Goal: Information Seeking & Learning: Learn about a topic

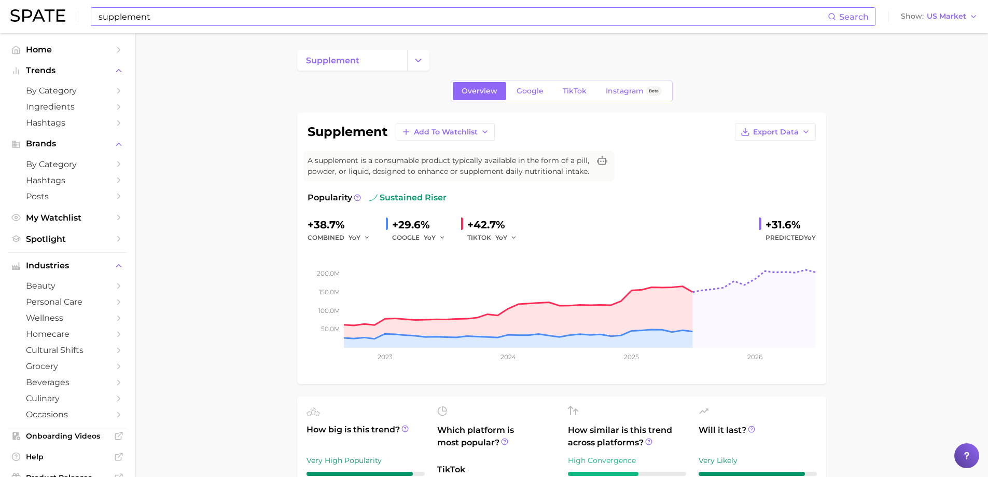
click at [145, 20] on input "supplement" at bounding box center [462, 17] width 730 height 18
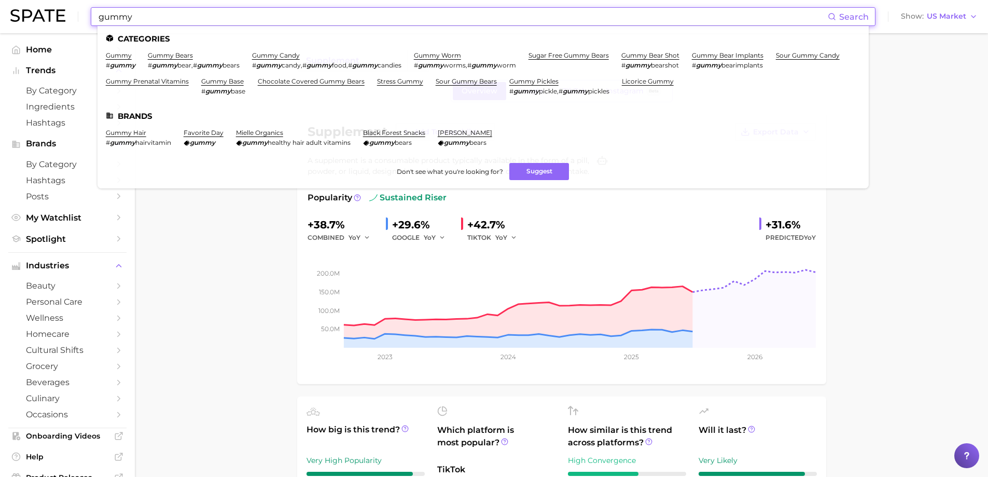
click at [201, 11] on input "gummy" at bounding box center [462, 17] width 730 height 18
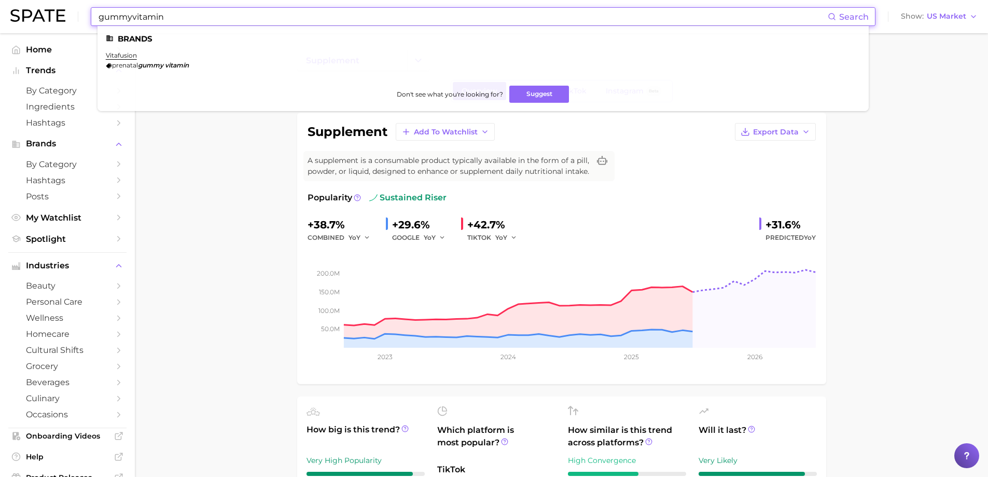
drag, startPoint x: 194, startPoint y: 17, endPoint x: 42, endPoint y: 15, distance: 152.0
click at [42, 15] on div "gummyvitamin Search Brands vitafusion prenatal gummy vitamin Don't see what you…" at bounding box center [493, 16] width 967 height 33
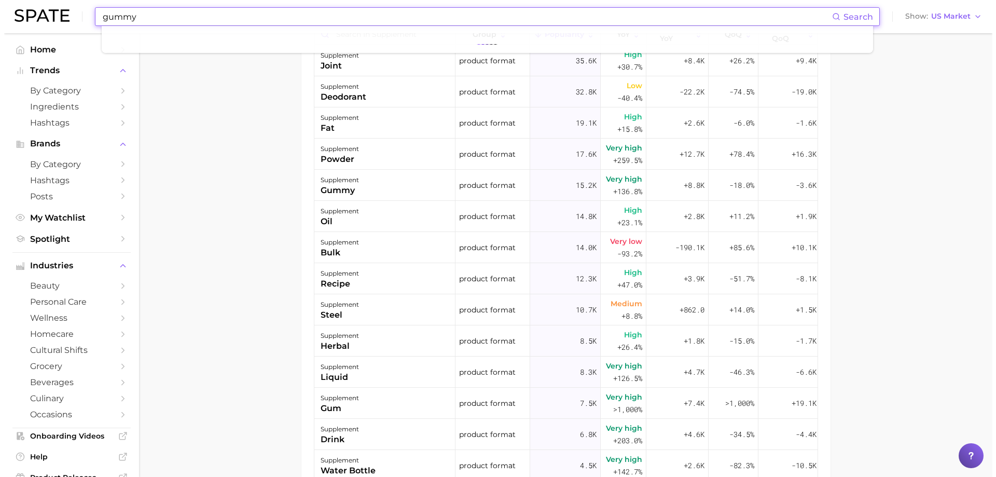
scroll to position [635, 0]
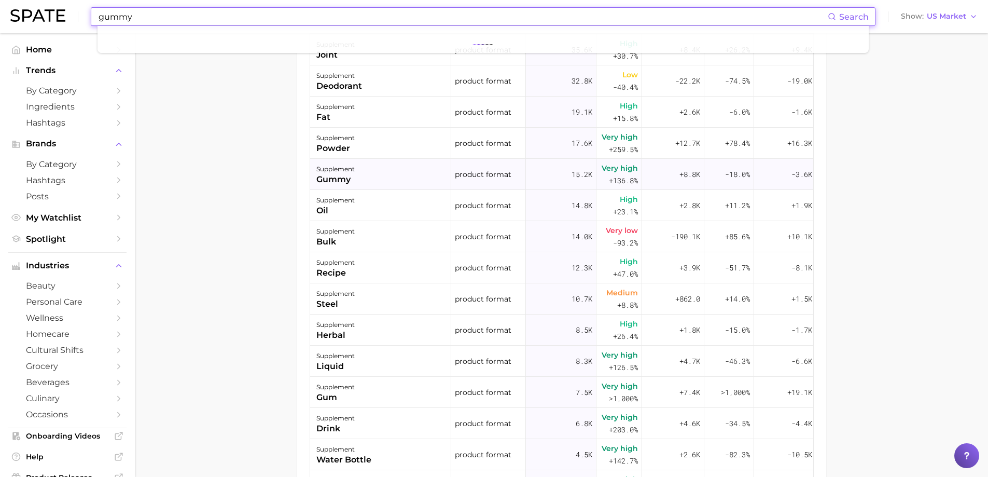
type input "gummy"
click at [371, 190] on div "supplement gummy" at bounding box center [380, 174] width 141 height 31
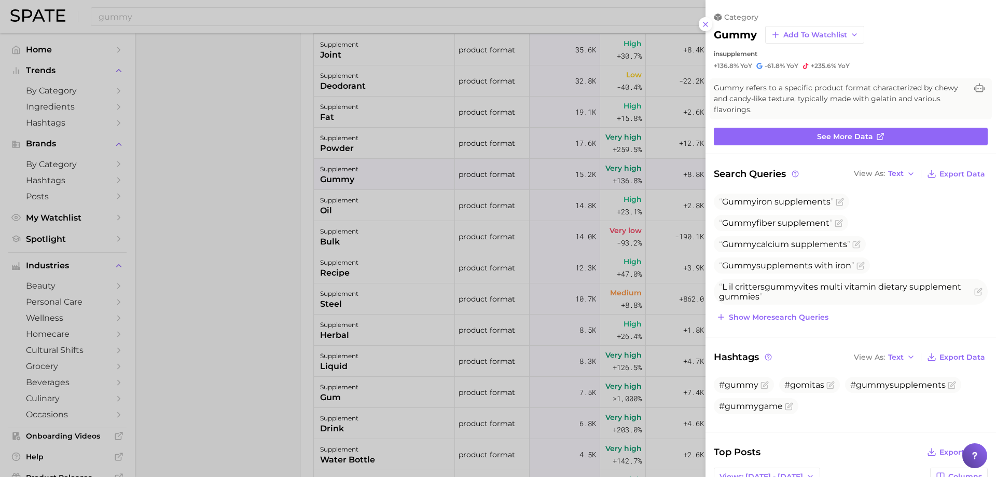
scroll to position [0, 0]
click at [849, 142] on link "See more data" at bounding box center [851, 137] width 274 height 18
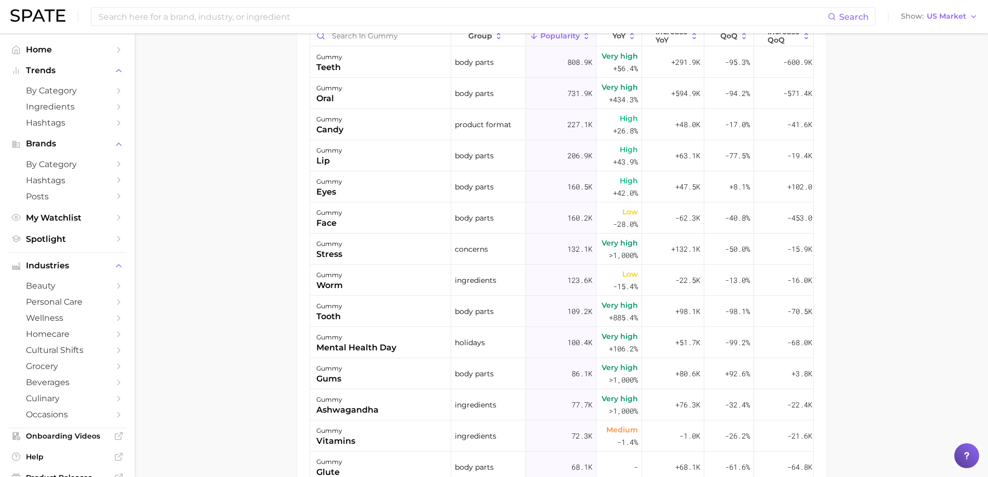
scroll to position [363, 0]
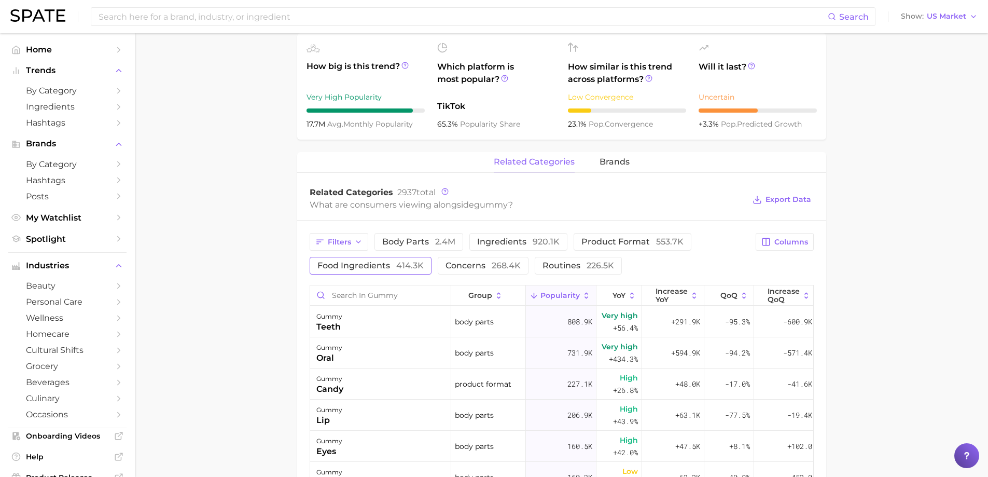
click at [415, 270] on button "food ingredients 414.3k" at bounding box center [371, 266] width 122 height 18
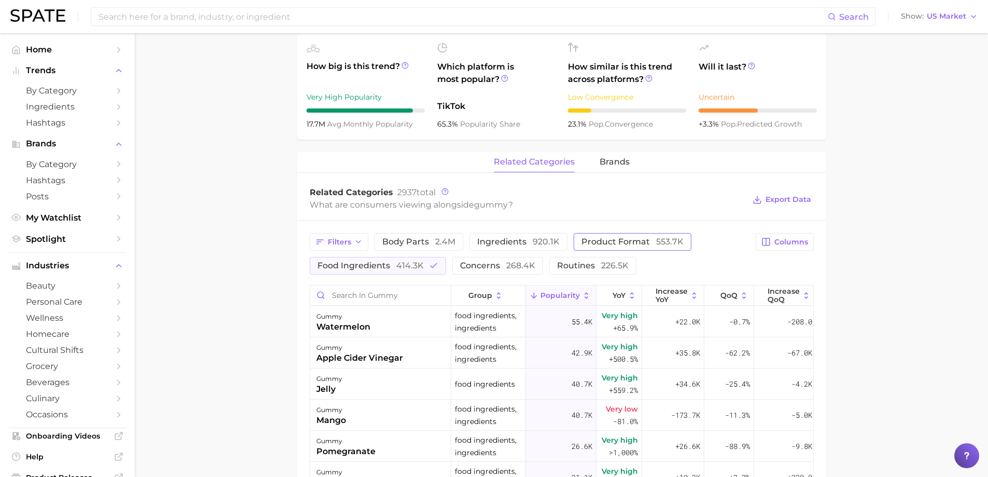
click at [631, 244] on span "product format 553.7k" at bounding box center [632, 241] width 102 height 8
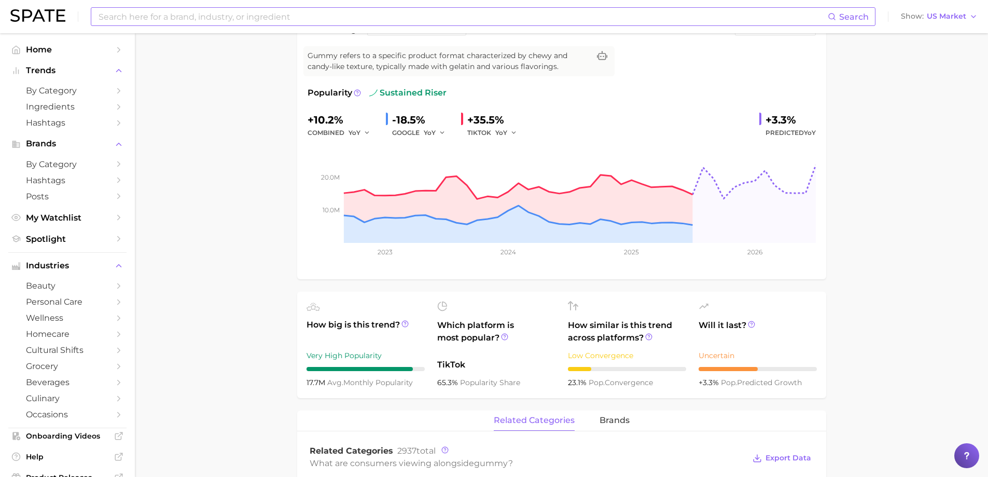
scroll to position [104, 0]
click at [191, 13] on input at bounding box center [462, 17] width 730 height 18
type input "gummy"
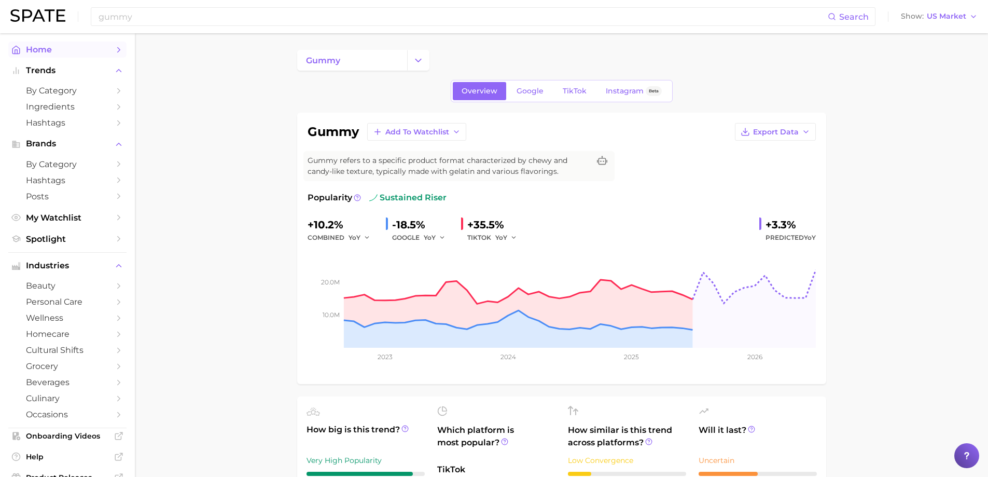
click at [31, 49] on span "Home" at bounding box center [67, 50] width 83 height 10
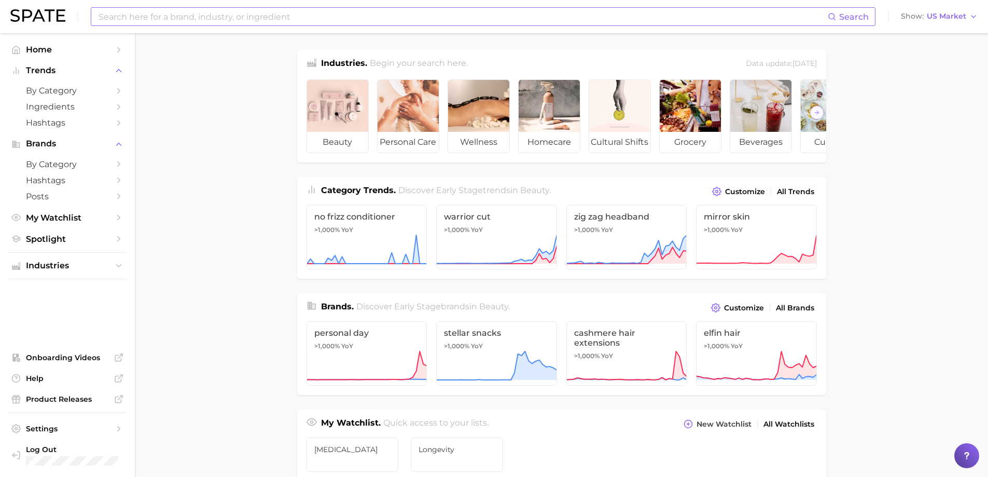
click at [180, 15] on input at bounding box center [462, 17] width 730 height 18
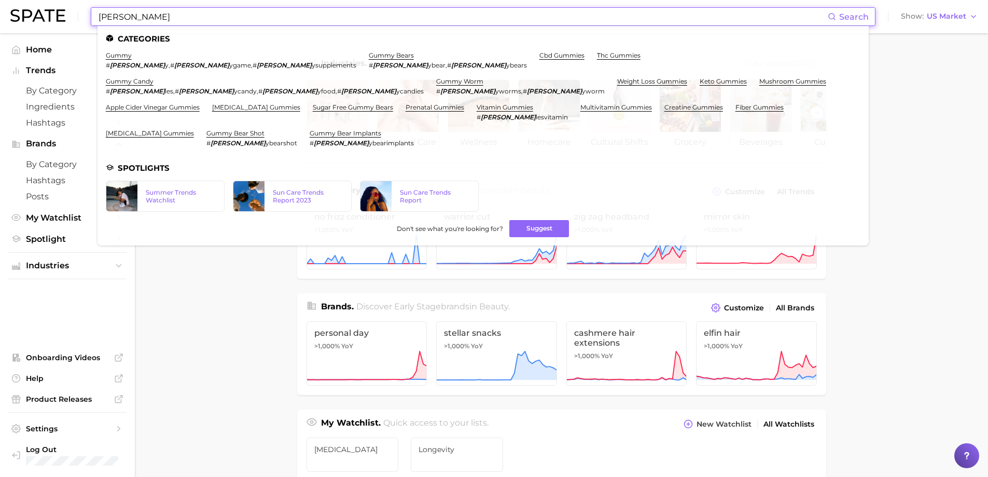
type input "[PERSON_NAME]"
drag, startPoint x: 191, startPoint y: 65, endPoint x: 258, endPoint y: 67, distance: 66.9
click at [258, 67] on span "# [PERSON_NAME] ysupplements" at bounding box center [305, 65] width 104 height 8
click at [533, 103] on link "vitamin gummies" at bounding box center [505, 107] width 57 height 8
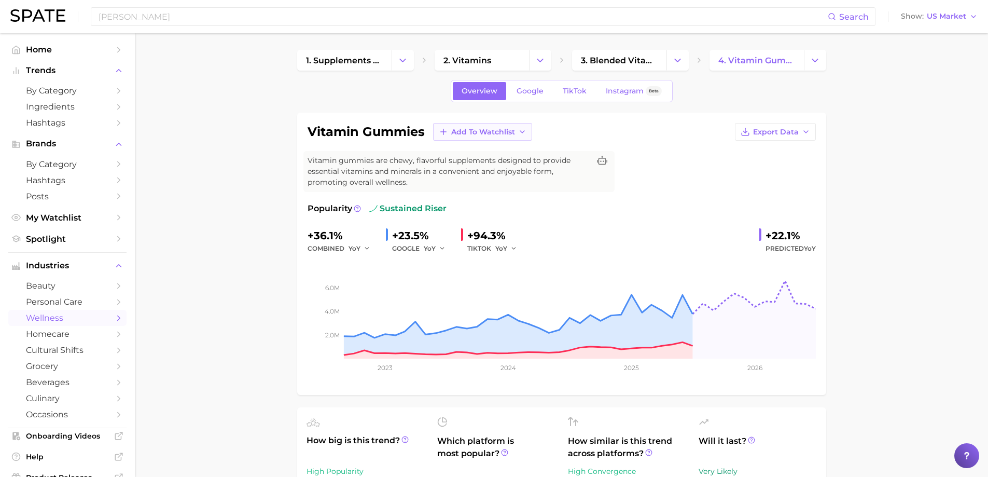
click at [507, 130] on span "Add to Watchlist" at bounding box center [483, 132] width 64 height 9
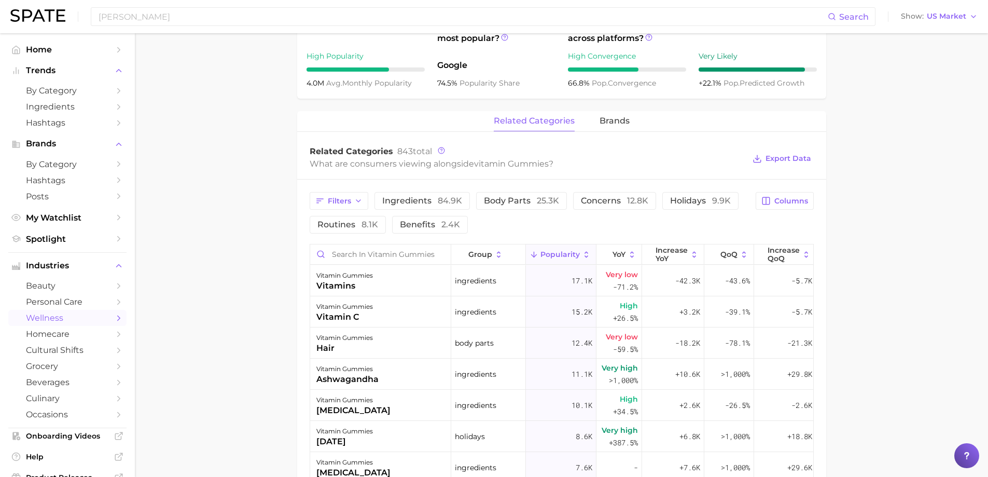
scroll to position [156, 0]
click at [771, 208] on button "Columns" at bounding box center [785, 201] width 58 height 18
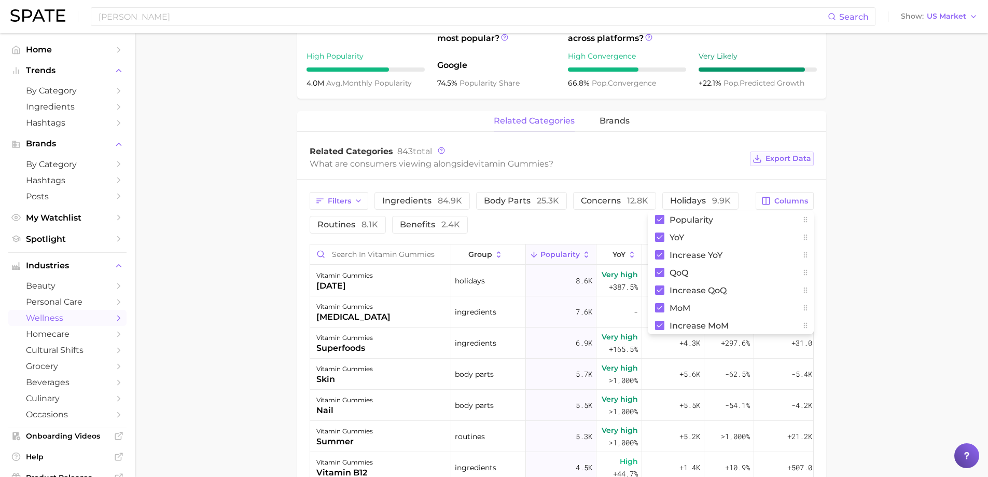
click at [791, 158] on span "Export Data" at bounding box center [788, 158] width 46 height 9
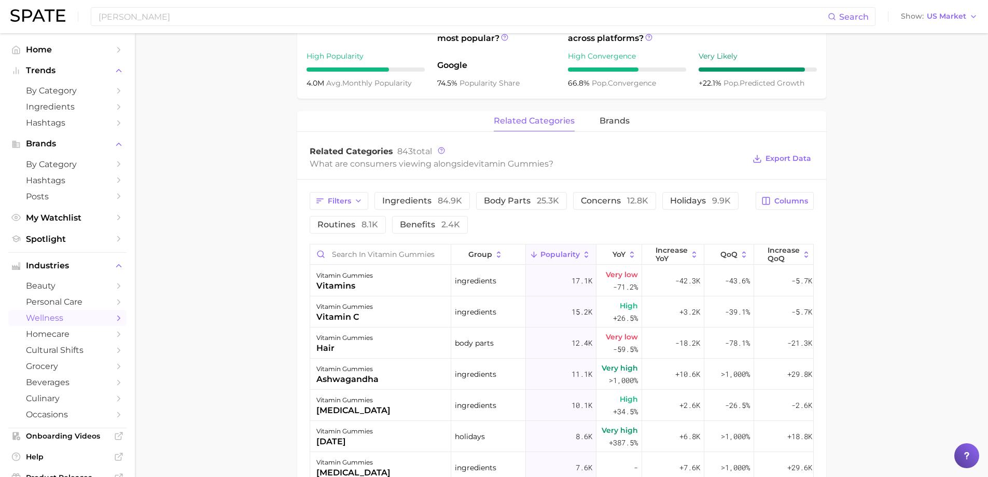
scroll to position [0, 0]
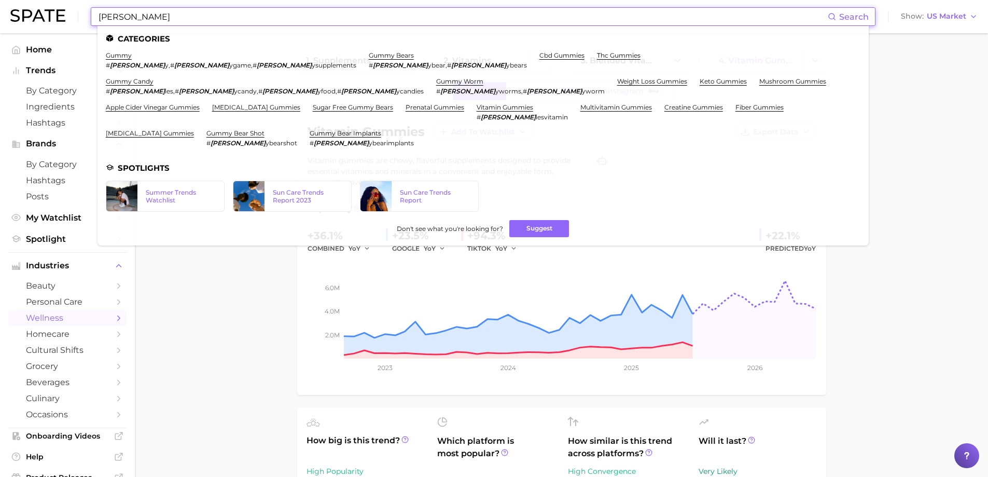
drag, startPoint x: 147, startPoint y: 15, endPoint x: 10, endPoint y: 1, distance: 137.7
click at [10, 1] on div "[PERSON_NAME] Search Categories gummy # [PERSON_NAME] y , # [PERSON_NAME] ygame…" at bounding box center [493, 16] width 967 height 33
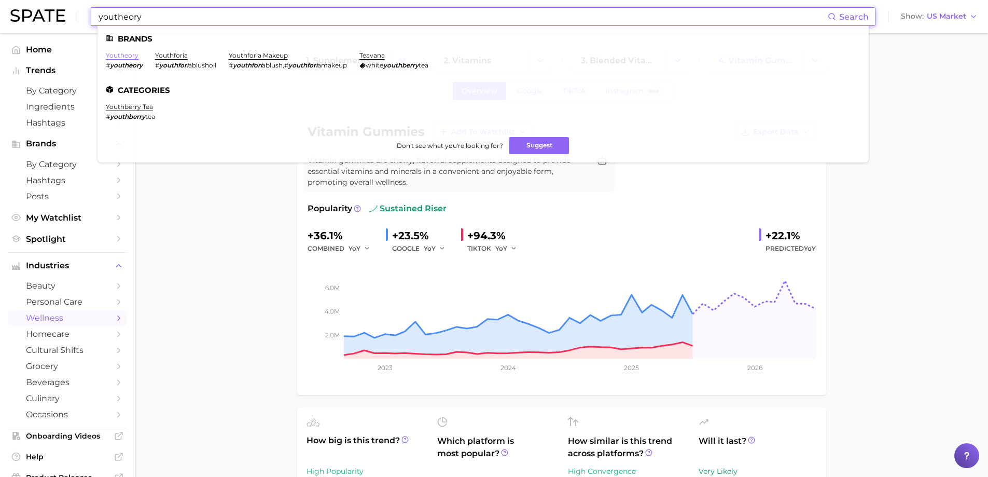
type input "youtheory"
click at [125, 57] on link "youtheory" at bounding box center [122, 55] width 33 height 8
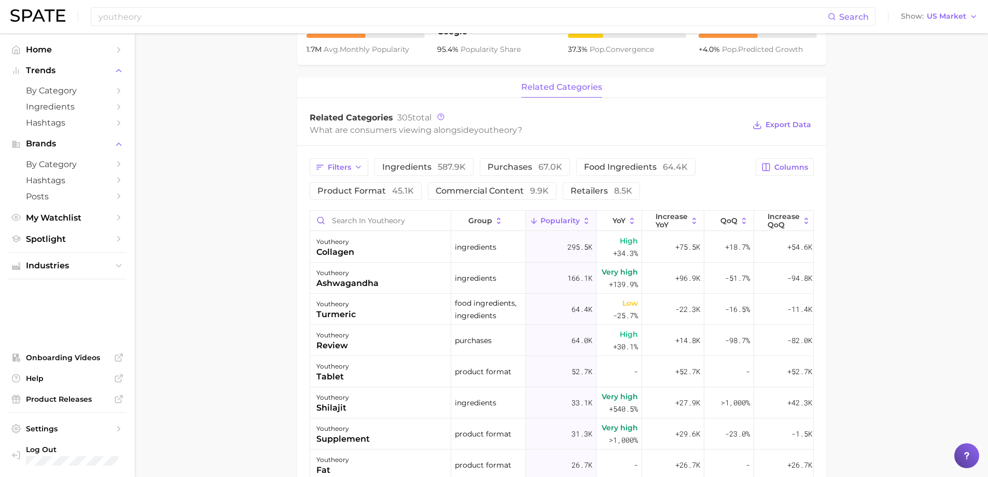
scroll to position [415, 0]
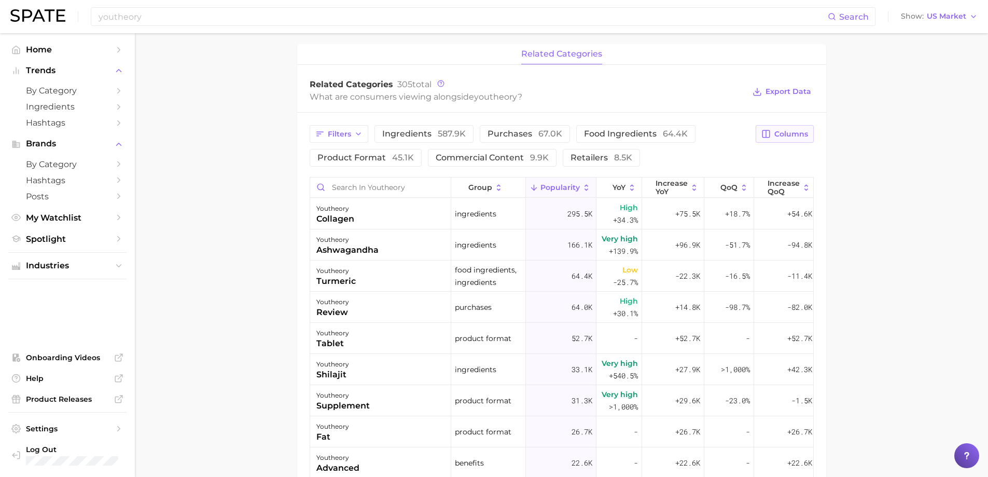
click at [776, 132] on span "Columns" at bounding box center [791, 134] width 34 height 9
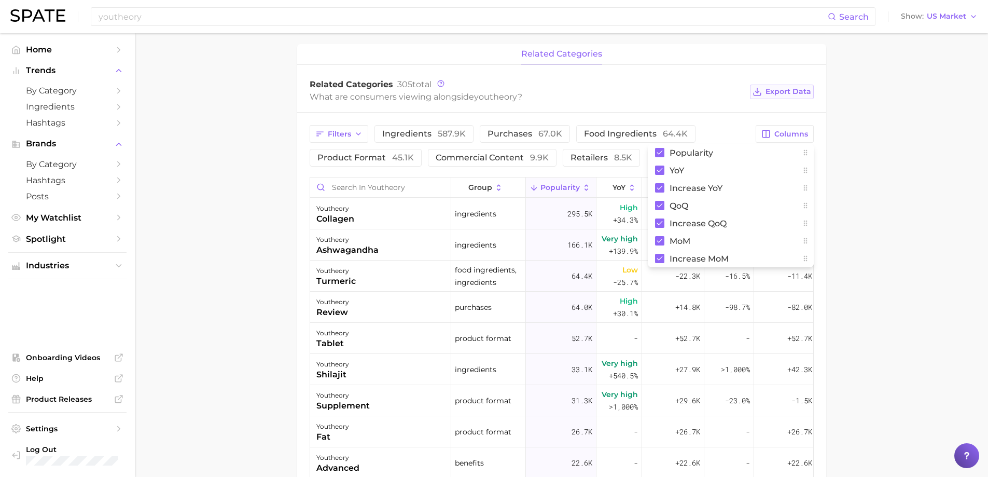
click at [787, 92] on span "Export Data" at bounding box center [788, 91] width 46 height 9
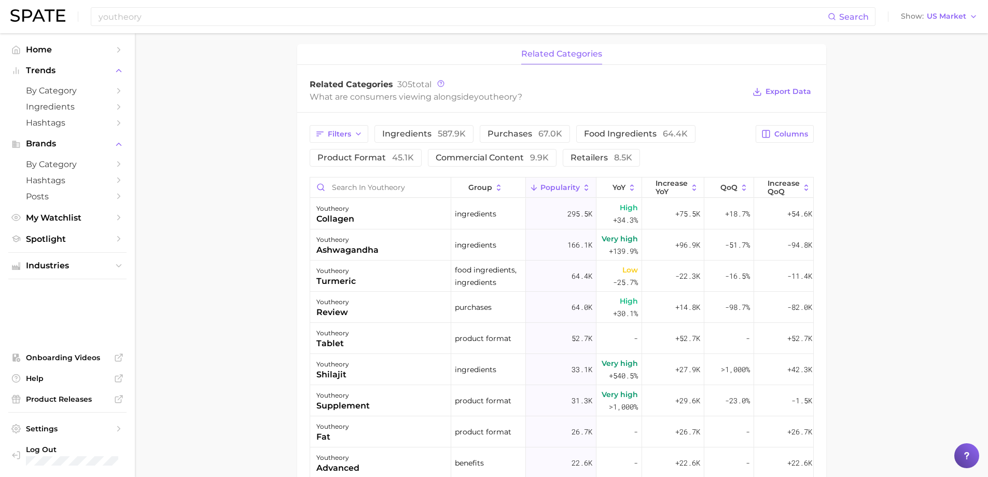
drag, startPoint x: 962, startPoint y: 403, endPoint x: 942, endPoint y: 405, distance: 20.3
click at [962, 403] on main "Overview Google TikTok Instagram Beta brand youtheory Add to Watchlist Export D…" at bounding box center [561, 167] width 853 height 1099
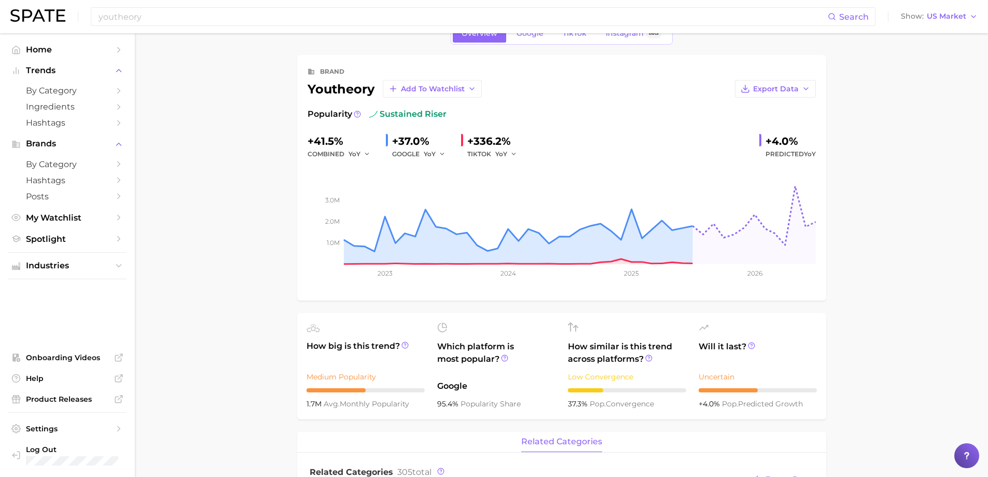
scroll to position [20, 0]
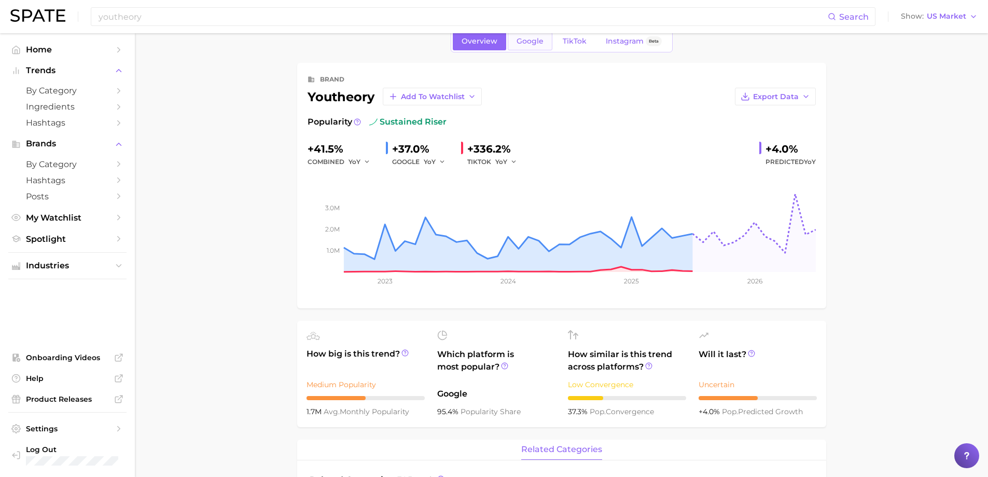
click at [526, 46] on link "Google" at bounding box center [530, 41] width 45 height 18
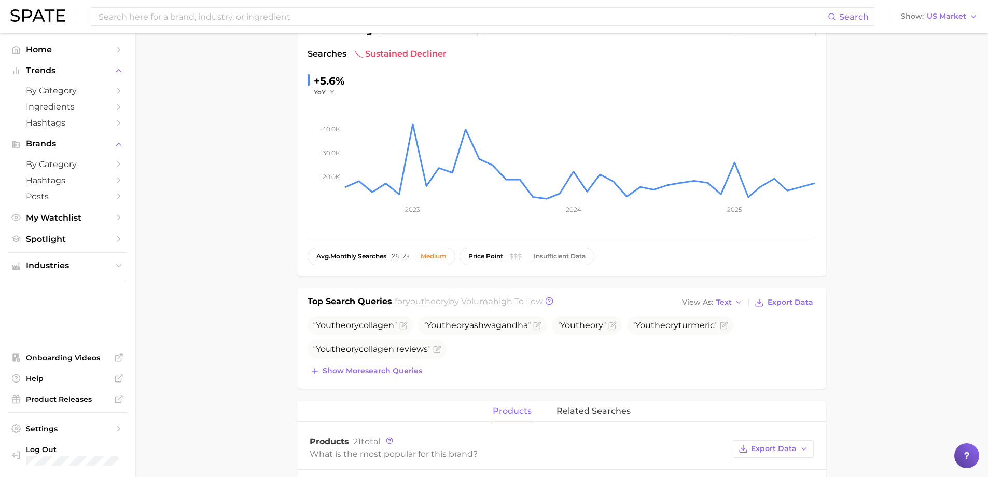
scroll to position [104, 0]
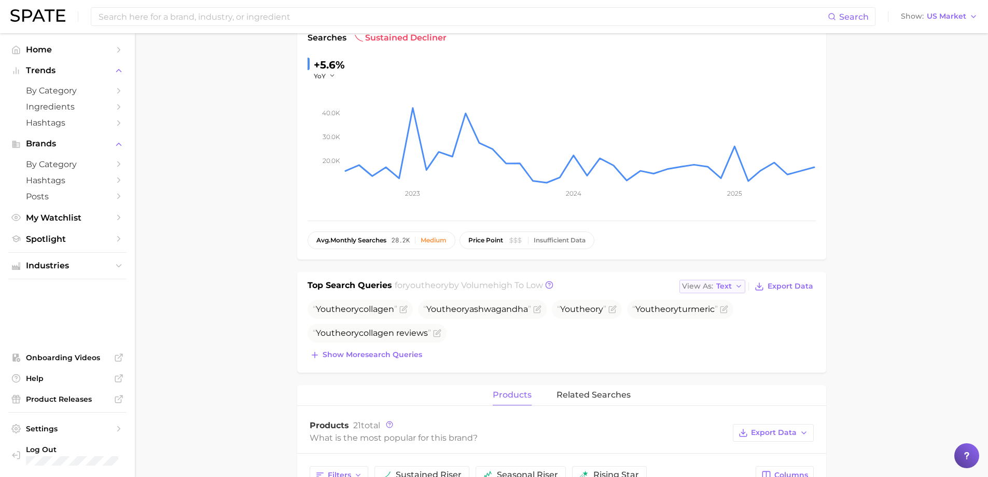
click at [737, 284] on icon "button" at bounding box center [739, 286] width 8 height 8
click at [710, 321] on span "Table" at bounding box center [707, 321] width 20 height 9
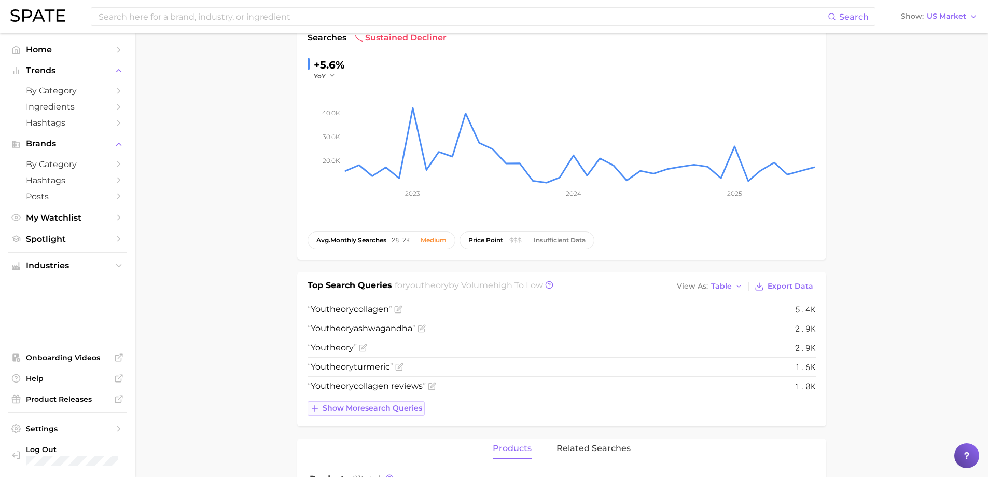
click at [384, 405] on span "Show more search queries" at bounding box center [373, 407] width 100 height 9
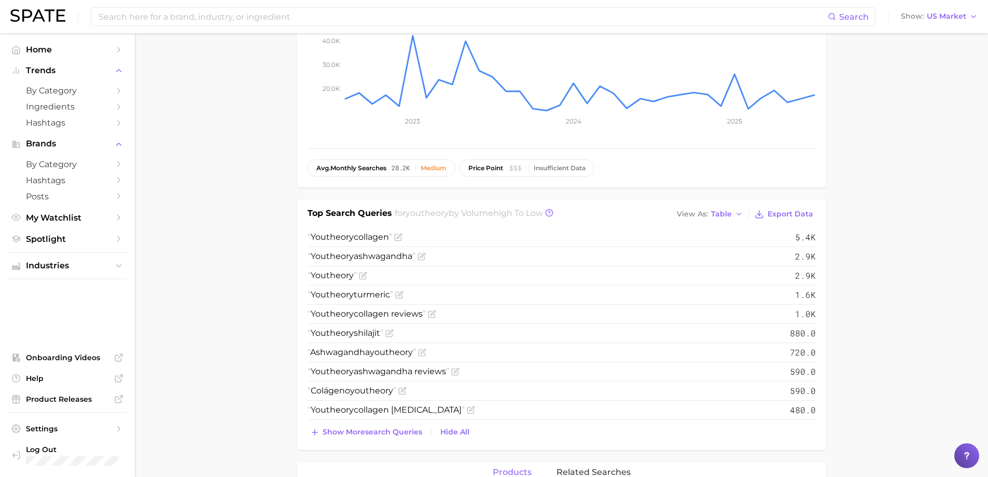
scroll to position [311, 0]
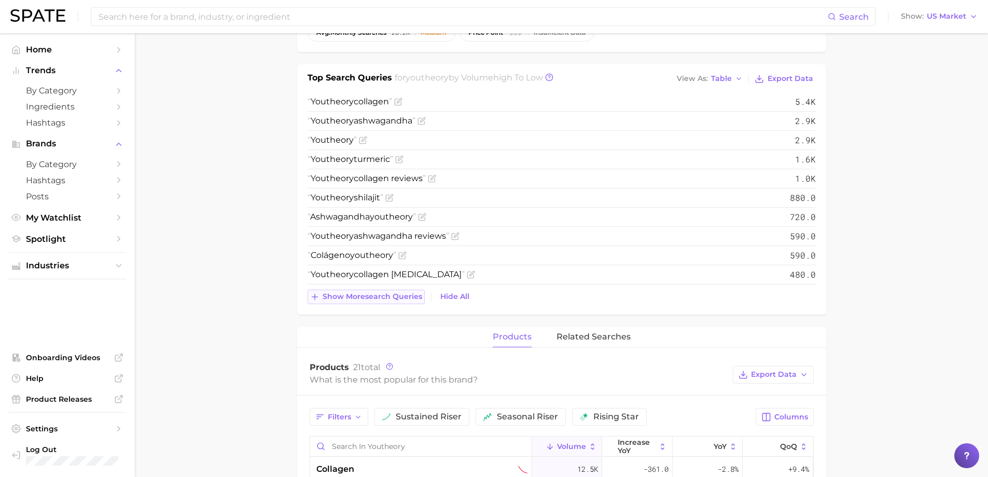
click at [395, 295] on span "Show more search queries" at bounding box center [373, 296] width 100 height 9
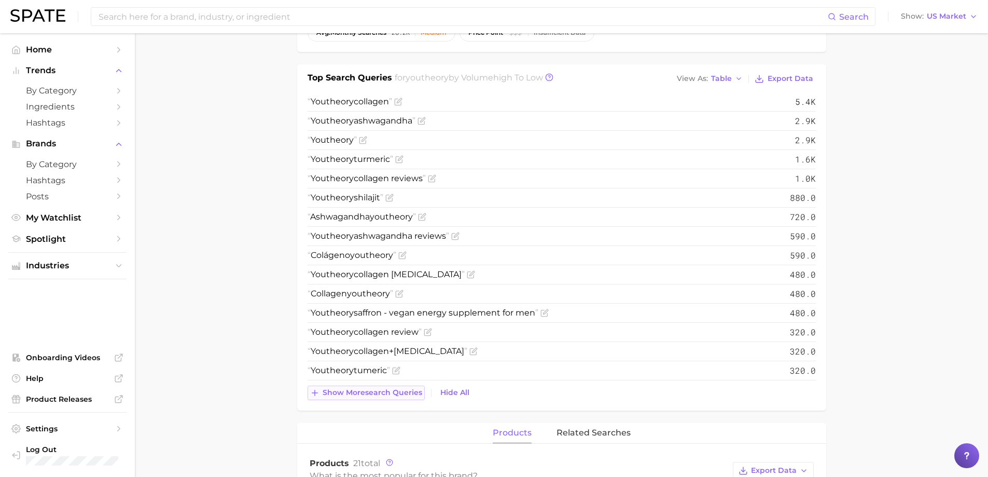
click at [380, 389] on span "Show more search queries" at bounding box center [373, 392] width 100 height 9
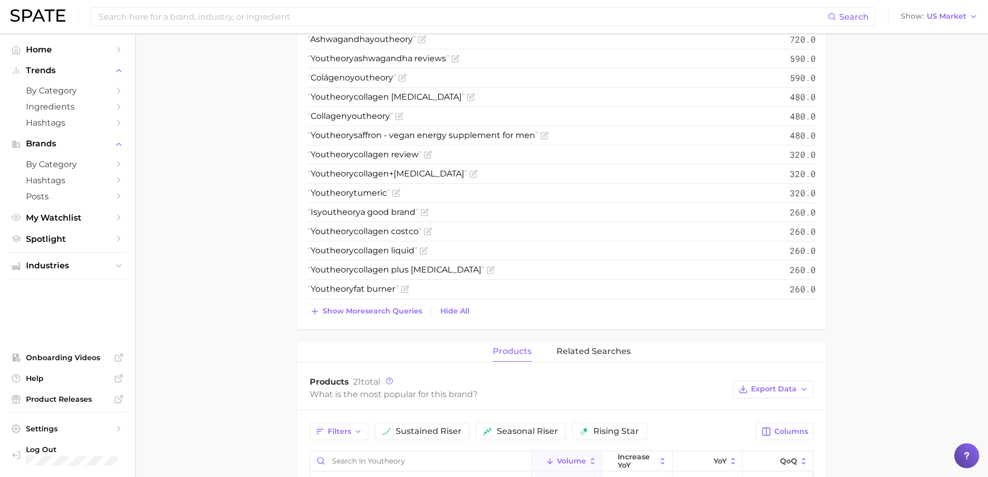
scroll to position [519, 0]
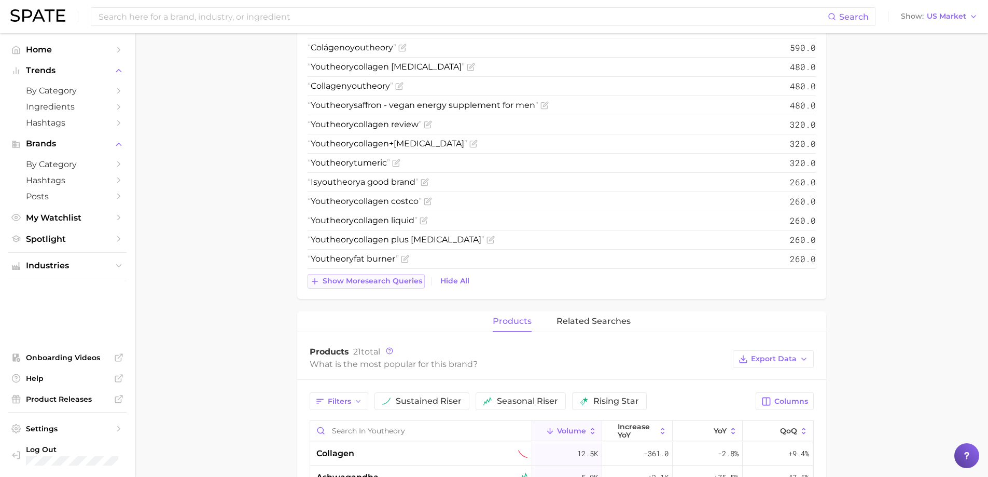
click at [391, 283] on span "Show more search queries" at bounding box center [373, 280] width 100 height 9
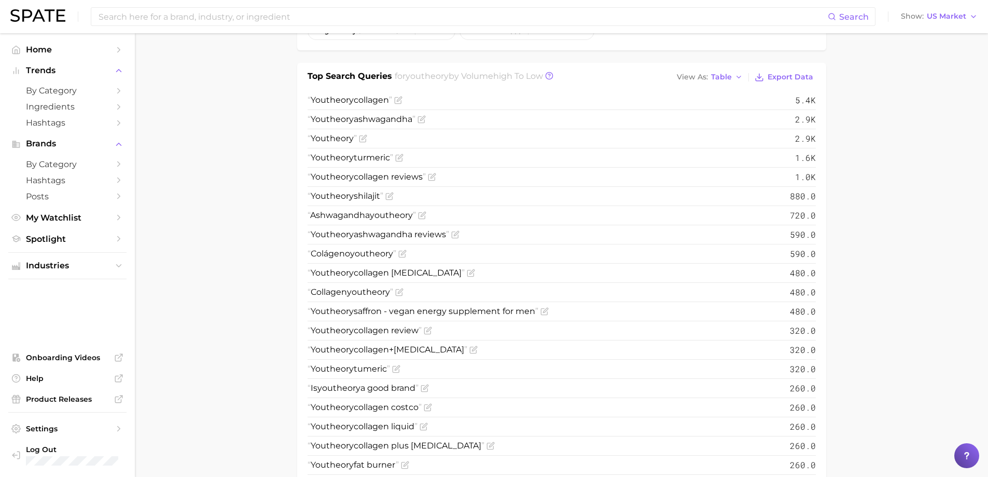
scroll to position [311, 0]
click at [798, 72] on button "Export Data" at bounding box center [783, 79] width 63 height 15
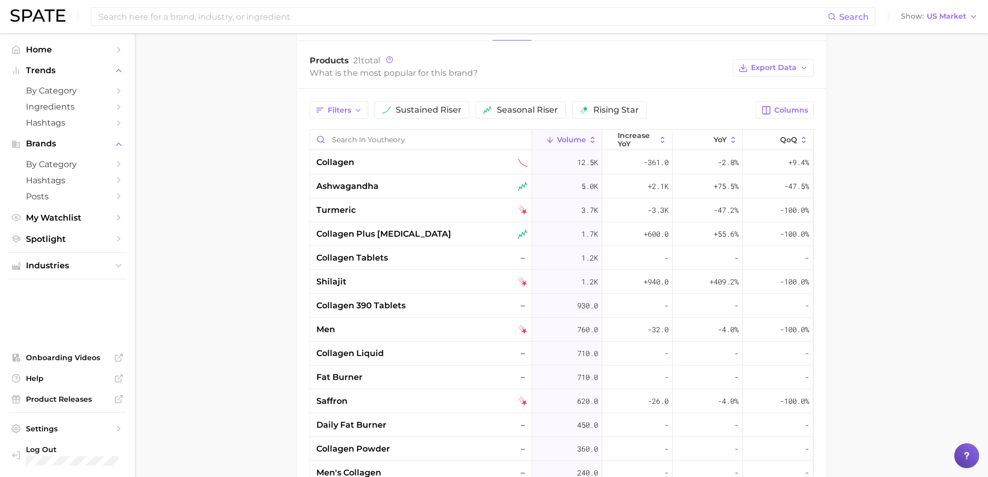
scroll to position [882, 0]
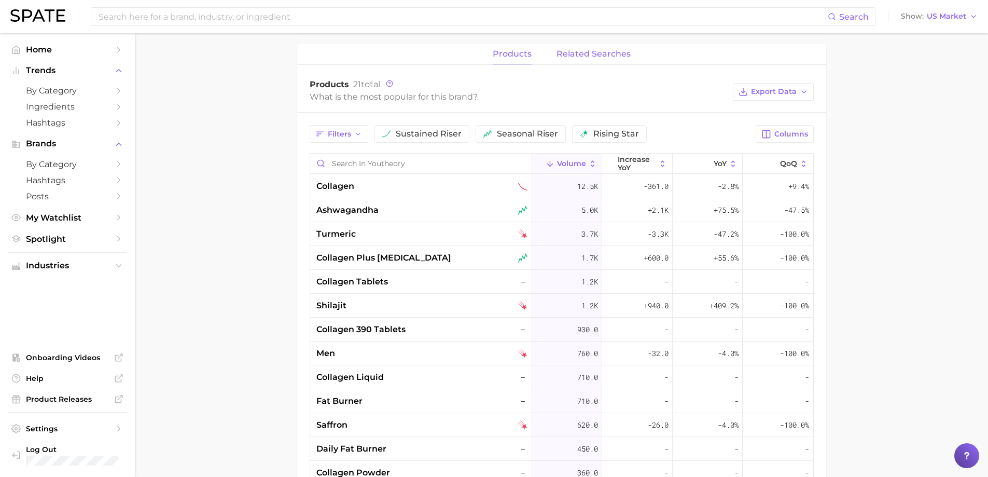
click at [598, 57] on span "related searches" at bounding box center [593, 53] width 74 height 9
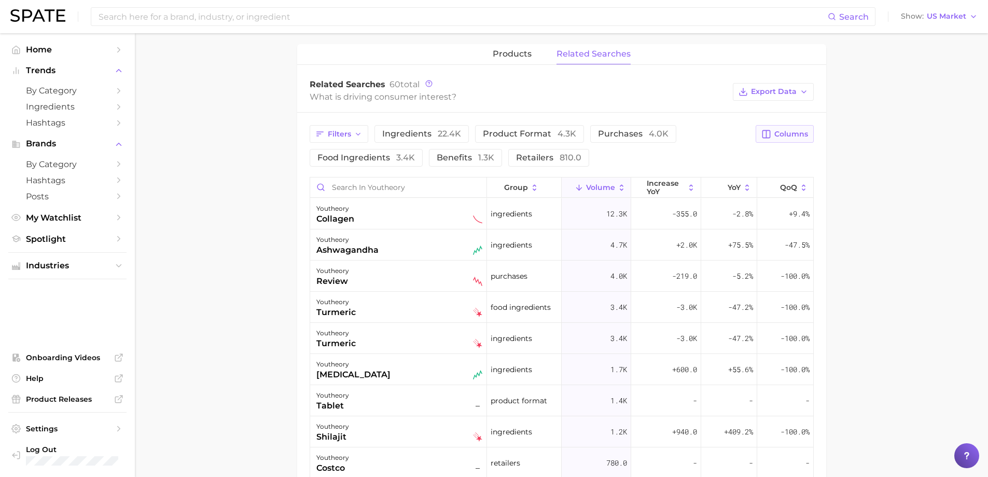
click at [785, 134] on span "Columns" at bounding box center [791, 134] width 34 height 9
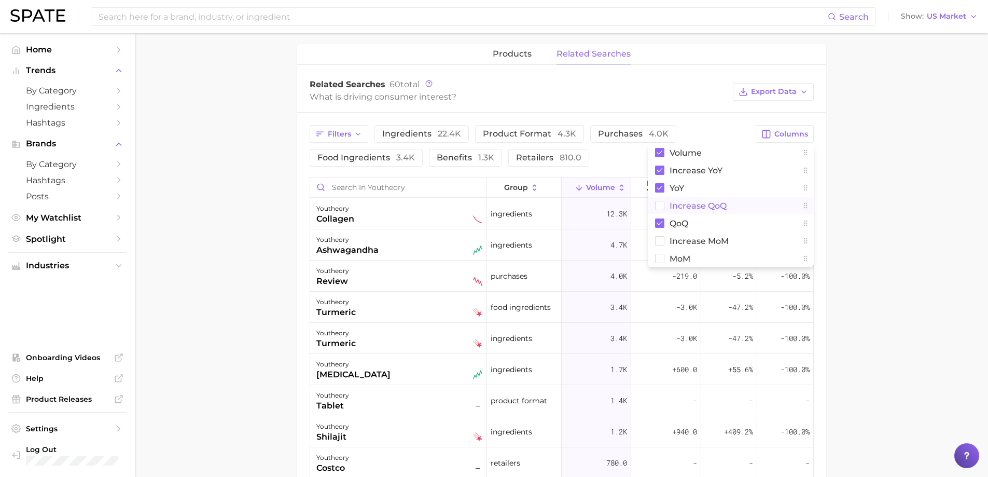
click at [721, 205] on span "increase QoQ" at bounding box center [697, 205] width 57 height 9
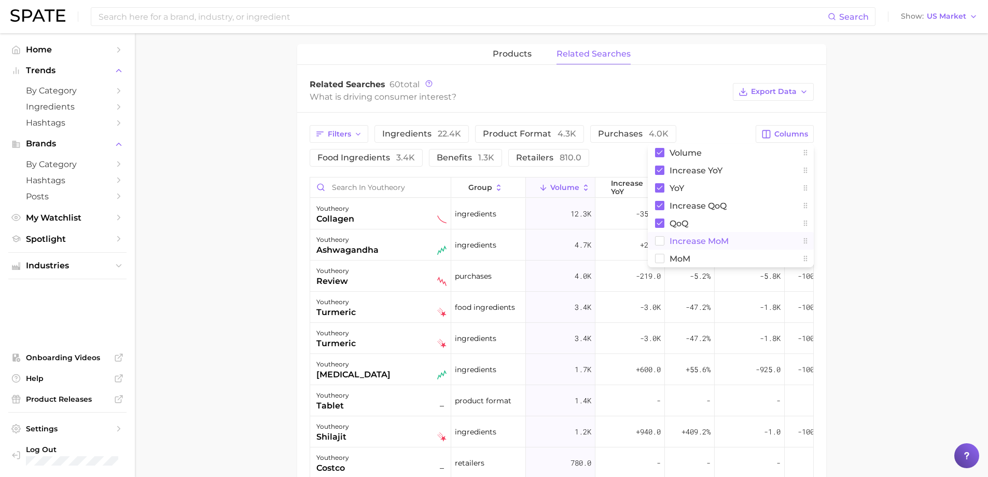
click at [691, 240] on span "increase MoM" at bounding box center [698, 240] width 59 height 9
click at [677, 261] on span "MoM" at bounding box center [679, 258] width 21 height 9
click at [530, 58] on span "products" at bounding box center [512, 53] width 39 height 9
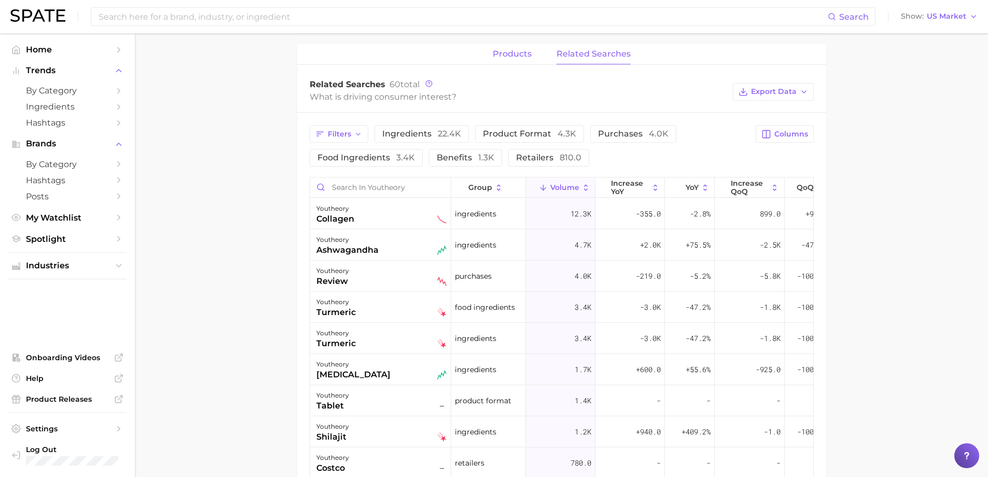
click at [524, 51] on span "products" at bounding box center [512, 53] width 39 height 9
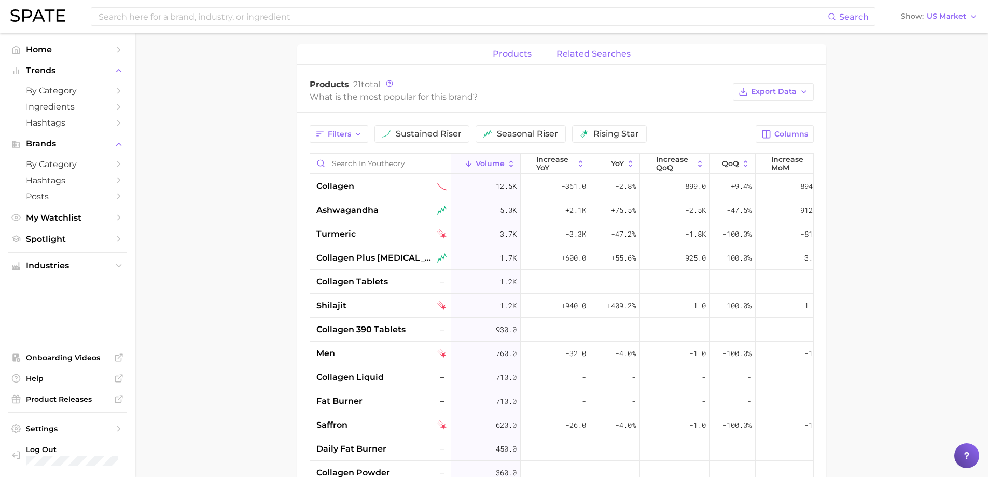
click at [606, 55] on span "related searches" at bounding box center [593, 53] width 74 height 9
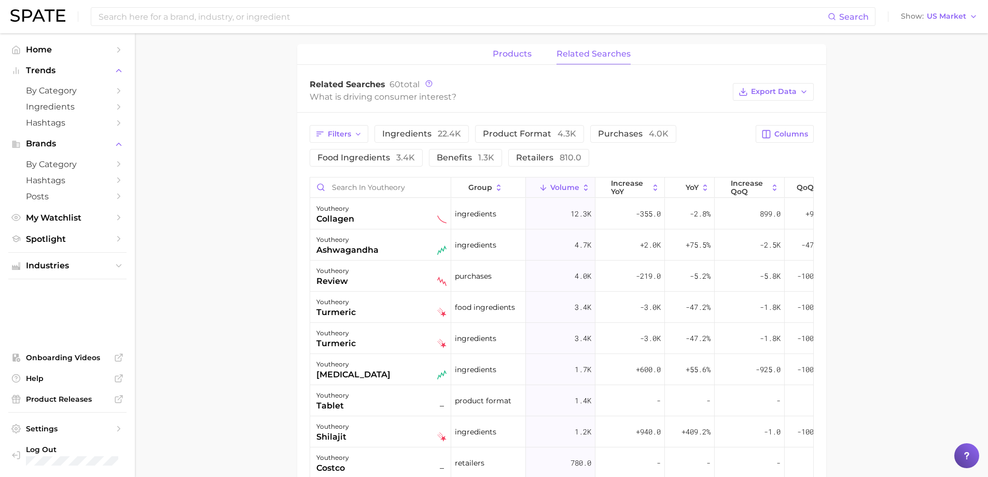
click at [525, 54] on span "products" at bounding box center [512, 53] width 39 height 9
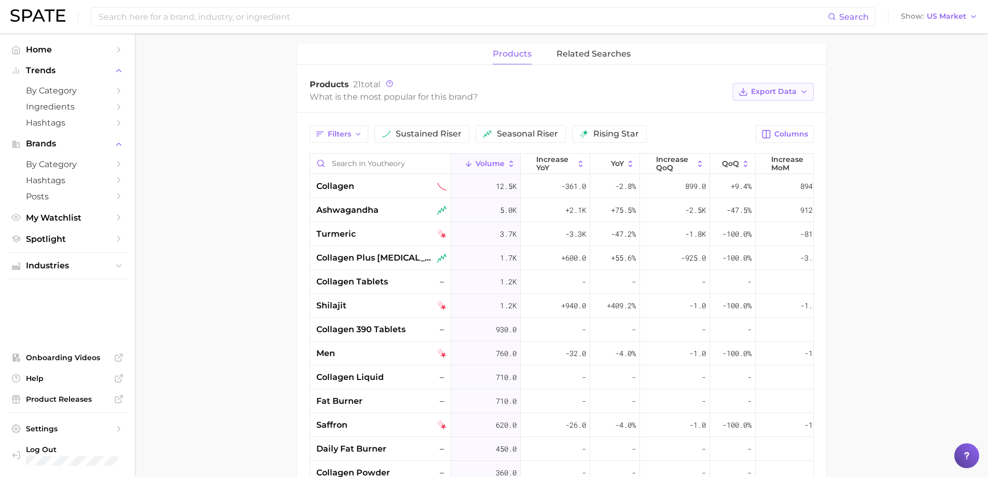
click at [800, 90] on icon "button" at bounding box center [804, 92] width 8 height 8
click at [776, 114] on button "Table Data CSV" at bounding box center [757, 111] width 114 height 19
click at [602, 53] on span "related searches" at bounding box center [593, 53] width 74 height 9
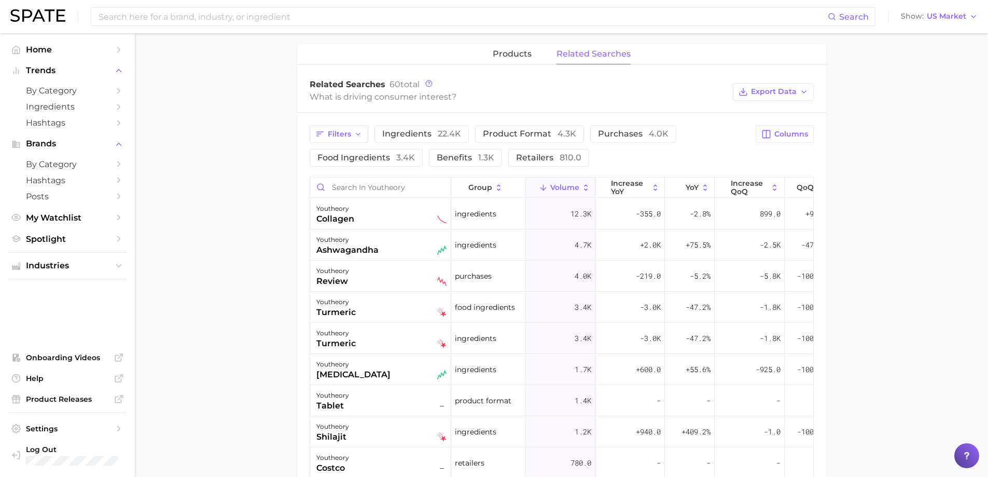
click at [604, 53] on span "related searches" at bounding box center [593, 53] width 74 height 9
click at [804, 96] on button "Export Data" at bounding box center [773, 92] width 81 height 18
click at [777, 115] on button "Table Data CSV" at bounding box center [757, 111] width 114 height 19
click at [60, 241] on span "Spotlight" at bounding box center [67, 239] width 83 height 10
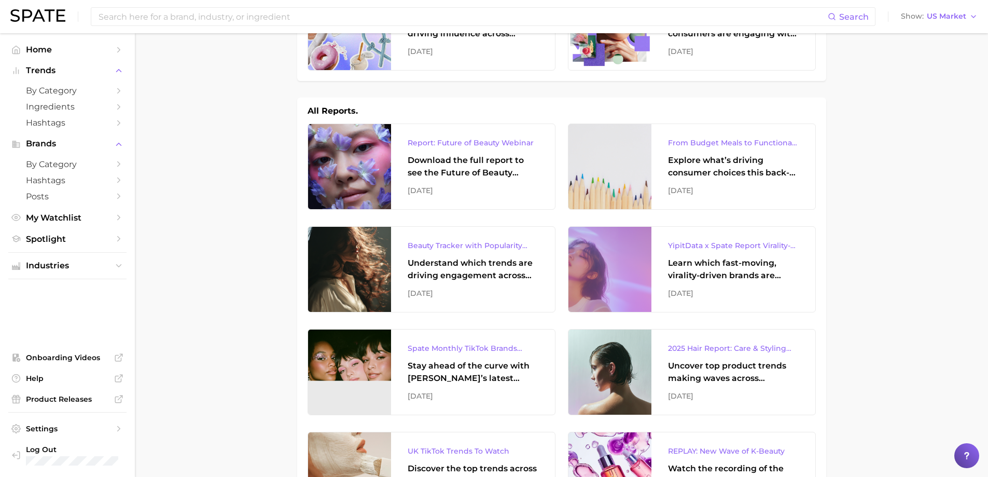
scroll to position [104, 0]
